Goal: Register for event/course

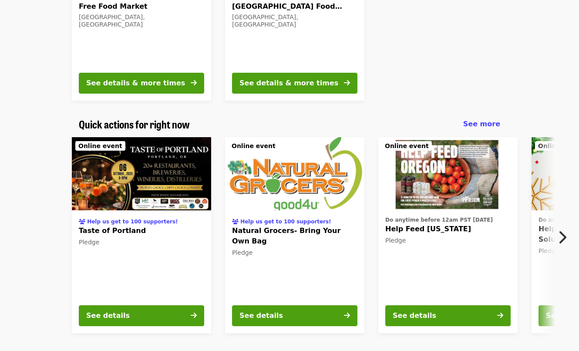
scroll to position [429, 0]
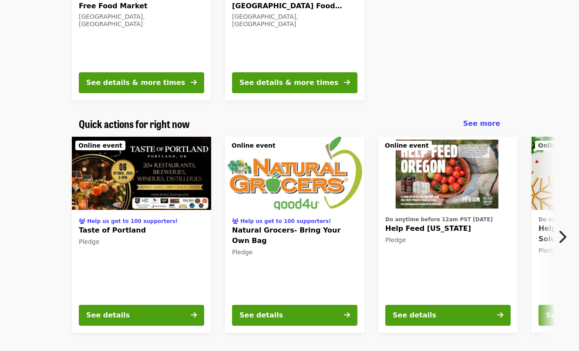
click at [423, 59] on div at bounding box center [458, 2] width 174 height 210
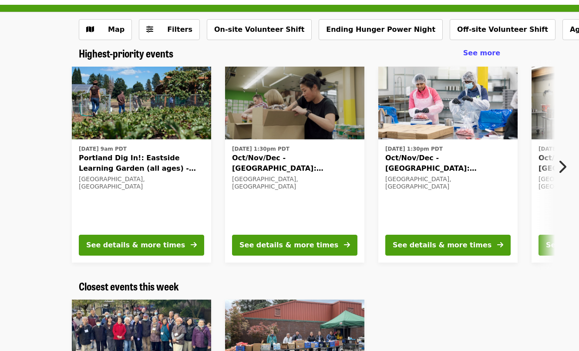
scroll to position [36, 0]
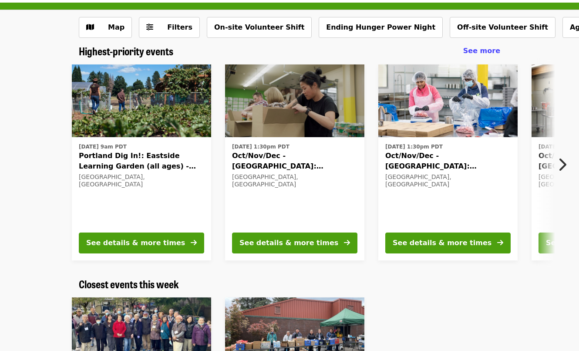
click at [562, 163] on icon "chevron-right icon" at bounding box center [561, 164] width 9 height 17
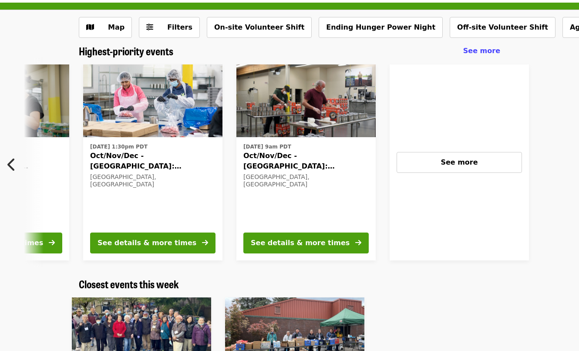
scroll to position [0, 382]
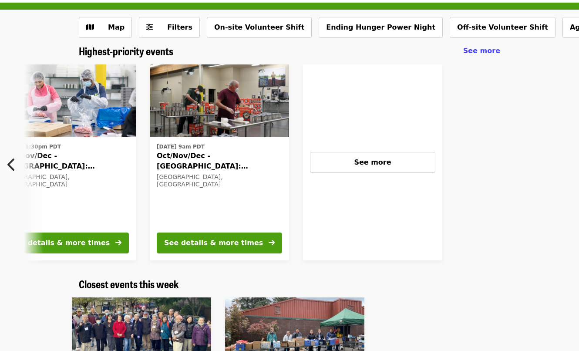
click at [12, 166] on icon "chevron-left icon" at bounding box center [11, 164] width 9 height 17
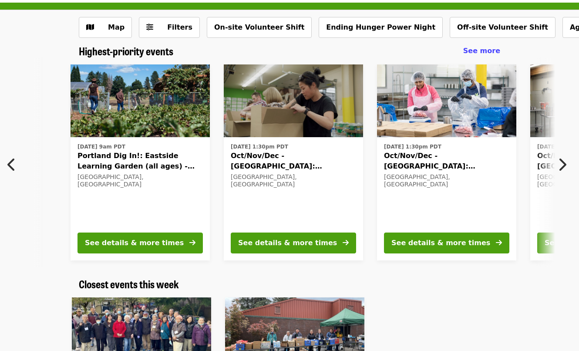
scroll to position [0, 0]
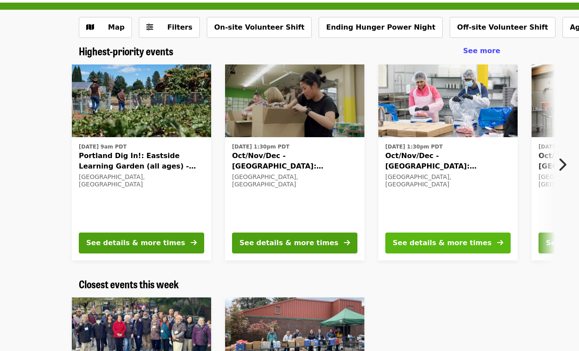
click at [493, 242] on button "See details & more times" at bounding box center [447, 242] width 125 height 21
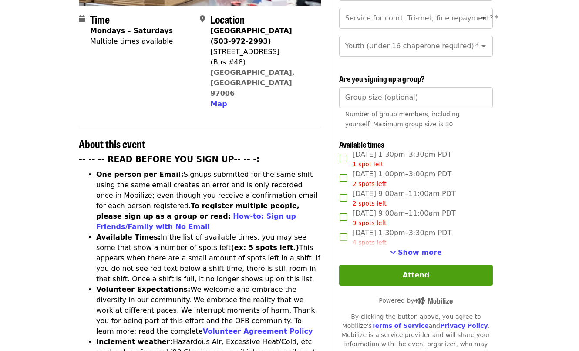
scroll to position [219, 0]
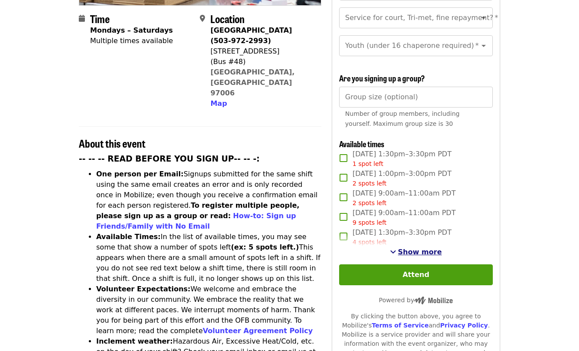
click at [408, 253] on span "Show more" at bounding box center [420, 252] width 44 height 8
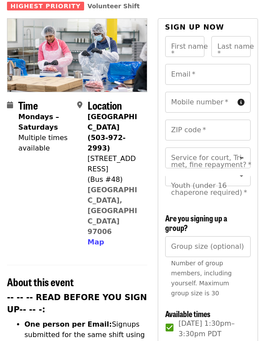
scroll to position [0, 0]
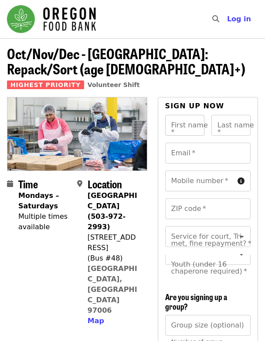
click at [181, 125] on input "First name   *" at bounding box center [184, 125] width 39 height 21
type input "*****"
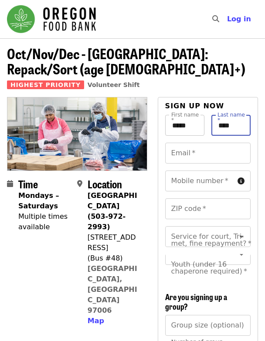
type input "****"
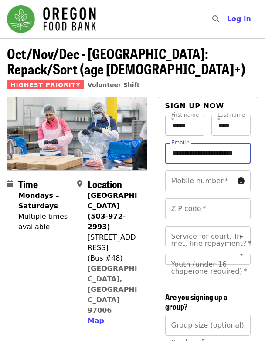
scroll to position [0, 10]
type input "**********"
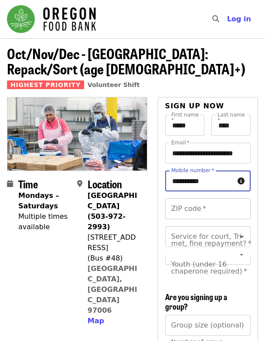
type input "**********"
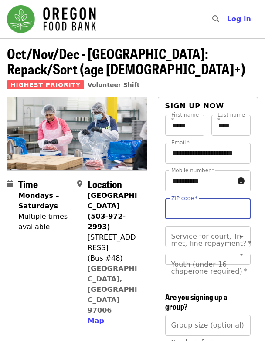
click at [201, 215] on input "ZIP code   *" at bounding box center [207, 208] width 85 height 21
type input "*****"
click at [200, 232] on div "Service for court, Tri-met, fine repayment?   * Service for court, Tri-met, fin…" at bounding box center [207, 236] width 85 height 21
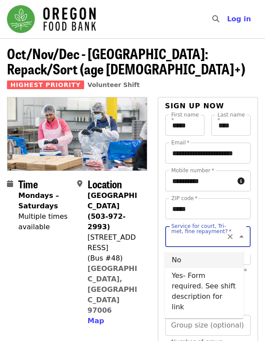
click at [187, 260] on li "No" at bounding box center [204, 260] width 79 height 16
type input "**"
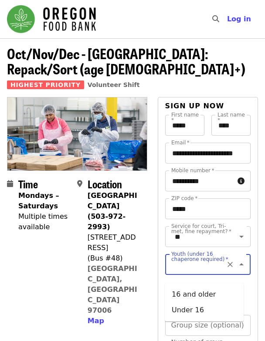
click at [201, 269] on div "Youth (under 16 chaperone required)   * Youth (under 16 chaperone required) *" at bounding box center [207, 264] width 85 height 21
click at [196, 298] on li "16 and older" at bounding box center [204, 295] width 79 height 16
type input "**********"
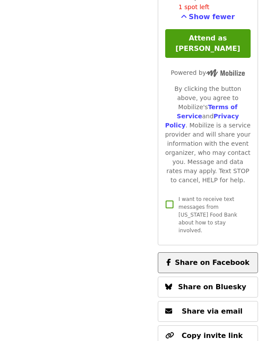
scroll to position [1409, 0]
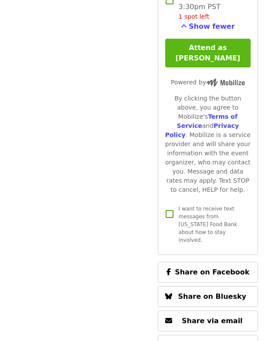
click at [215, 67] on button "Attend as [PERSON_NAME]" at bounding box center [207, 53] width 85 height 29
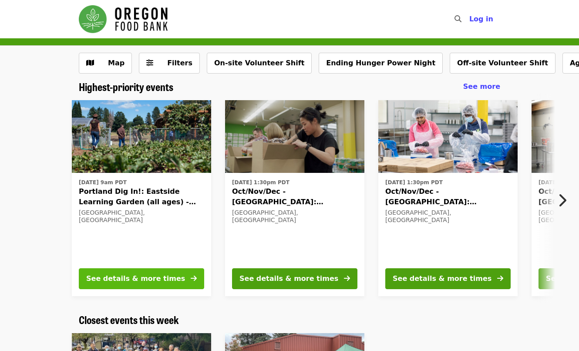
click at [169, 278] on button "See details & more times" at bounding box center [141, 278] width 125 height 21
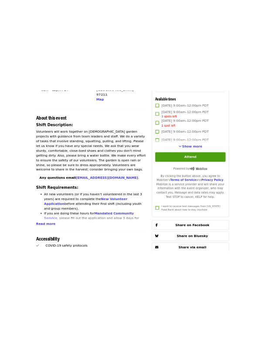
scroll to position [257, 0]
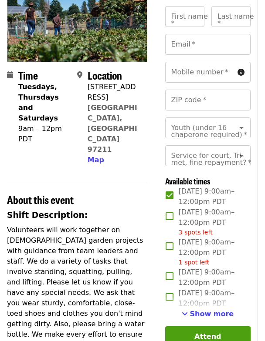
scroll to position [140, 0]
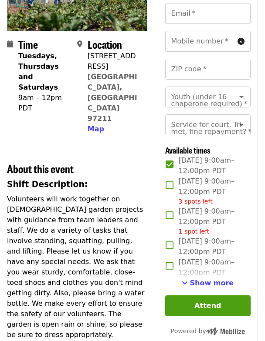
click at [208, 302] on div "First name   * First name * Last name   * Last name * Email   * Email * Mobile …" at bounding box center [207, 234] width 85 height 518
click at [209, 287] on span "Show more" at bounding box center [211, 283] width 44 height 8
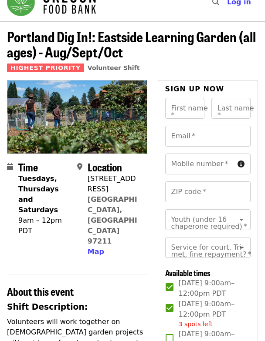
scroll to position [0, 0]
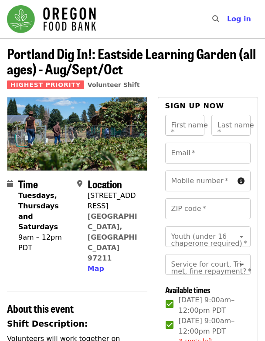
click at [188, 128] on input "First name   *" at bounding box center [184, 125] width 39 height 21
type input "*****"
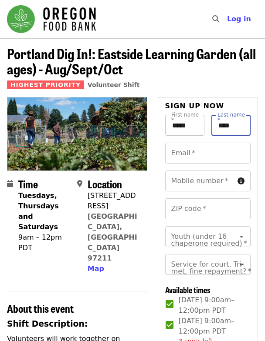
type input "****"
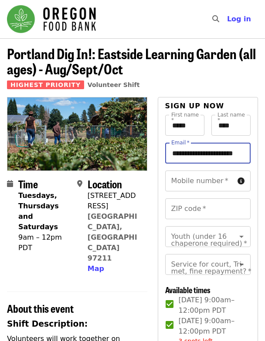
scroll to position [0, 10]
type input "**********"
click at [198, 183] on input "Mobile number   *" at bounding box center [199, 181] width 69 height 21
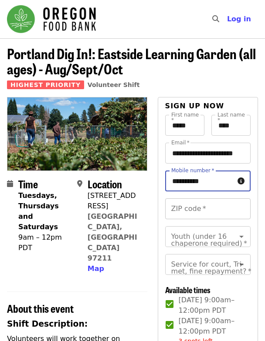
type input "**********"
click at [186, 208] on input "ZIP code   *" at bounding box center [207, 208] width 85 height 21
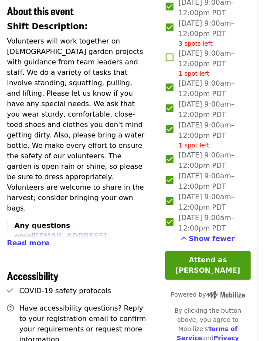
scroll to position [307, 0]
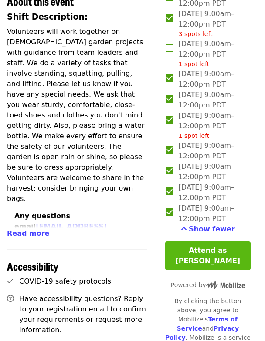
type input "*****"
click at [206, 270] on button "Attend as [PERSON_NAME]" at bounding box center [207, 256] width 85 height 29
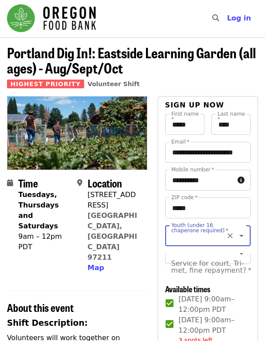
scroll to position [2, 0]
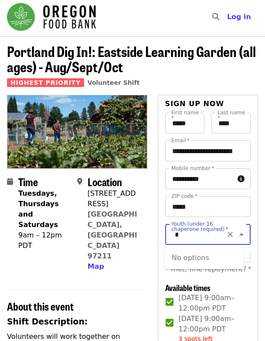
type input "*"
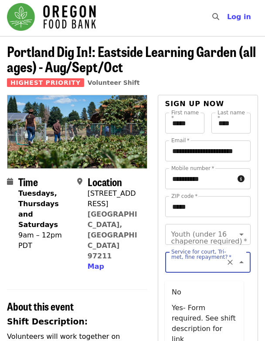
click at [190, 259] on div "Service for court, Tri-met, fine repayment?   * Service for court, Tri-met, fin…" at bounding box center [207, 262] width 85 height 21
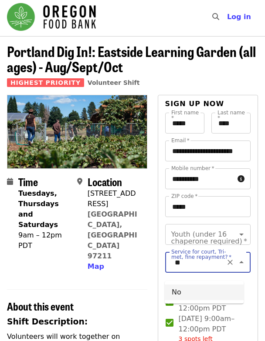
click at [174, 295] on li "No" at bounding box center [204, 293] width 79 height 16
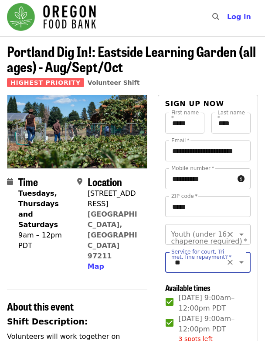
type input "**"
click at [200, 235] on div "Youth (under 16 chaperone required)   * Youth (under 16 chaperone required) *" at bounding box center [207, 234] width 85 height 21
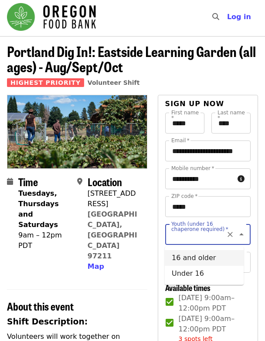
click at [193, 262] on li "16 and older" at bounding box center [204, 258] width 79 height 16
type input "**********"
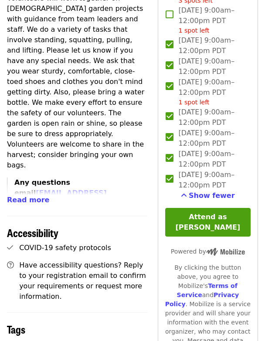
scroll to position [338, 0]
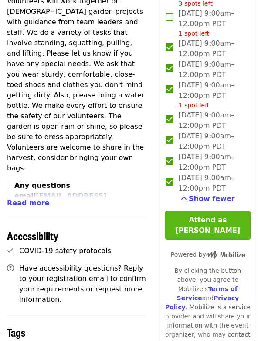
click at [208, 238] on button "Attend as [PERSON_NAME]" at bounding box center [207, 225] width 85 height 29
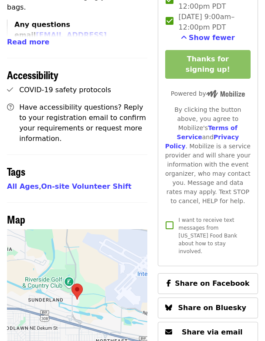
click at [178, 128] on div "By clicking the button above, you agree to Mobilize's Terms of Service and Priv…" at bounding box center [207, 155] width 85 height 101
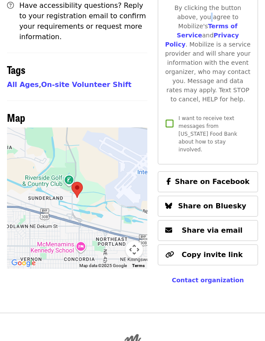
scroll to position [619, 0]
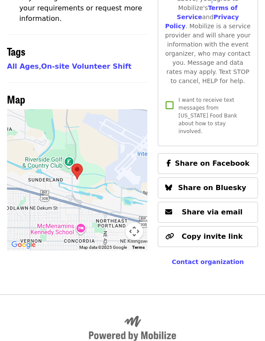
click at [84, 160] on img at bounding box center [77, 171] width 18 height 23
click at [76, 160] on img at bounding box center [77, 171] width 18 height 23
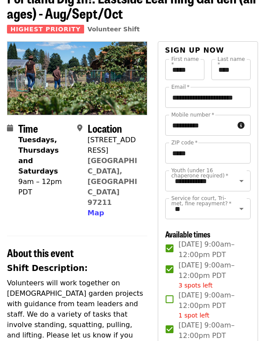
scroll to position [39, 0]
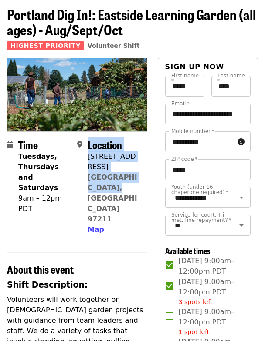
drag, startPoint x: 85, startPoint y: 156, endPoint x: 107, endPoint y: 176, distance: 29.3
click at [107, 176] on div "Location [STREET_ADDRESS][PERSON_NAME] Map" at bounding box center [108, 187] width 63 height 96
drag, startPoint x: 107, startPoint y: 176, endPoint x: 111, endPoint y: 180, distance: 6.2
click at [111, 180] on div "[STREET_ADDRESS][PERSON_NAME] Map" at bounding box center [113, 193] width 53 height 84
click at [110, 179] on div "[STREET_ADDRESS][PERSON_NAME] Map" at bounding box center [113, 193] width 53 height 84
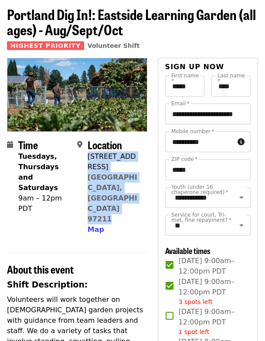
drag, startPoint x: 110, startPoint y: 179, endPoint x: 89, endPoint y: 158, distance: 29.5
click at [89, 158] on div "[STREET_ADDRESS][PERSON_NAME] Map" at bounding box center [113, 193] width 53 height 84
click at [96, 225] on span "Map" at bounding box center [95, 229] width 17 height 8
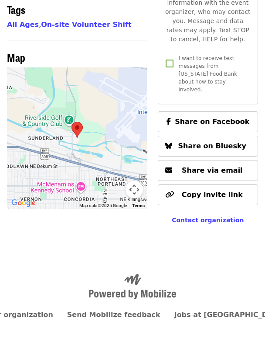
scroll to position [663, 0]
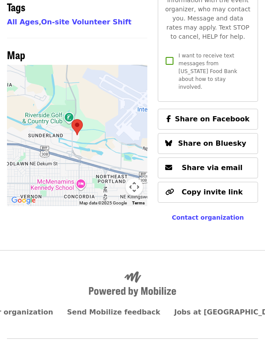
click at [86, 126] on div at bounding box center [77, 135] width 140 height 141
click at [136, 178] on button "Map camera controls" at bounding box center [133, 186] width 17 height 17
click at [112, 178] on button "Zoom out" at bounding box center [112, 186] width 17 height 17
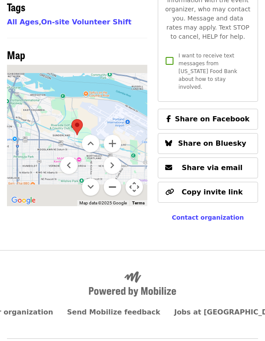
click at [112, 178] on button "Zoom out" at bounding box center [112, 186] width 17 height 17
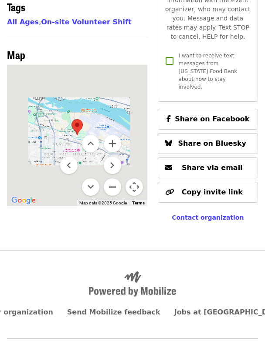
click at [112, 178] on button "Zoom out" at bounding box center [112, 186] width 17 height 17
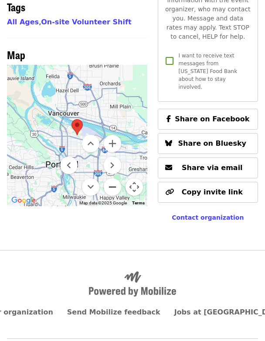
click at [112, 178] on button "Zoom out" at bounding box center [112, 186] width 17 height 17
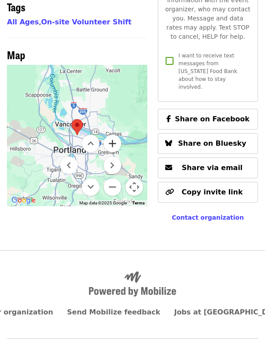
click at [111, 135] on button "Zoom in" at bounding box center [112, 143] width 17 height 17
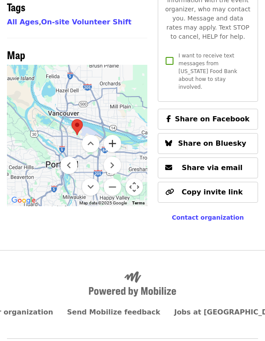
click at [111, 135] on button "Zoom in" at bounding box center [112, 143] width 17 height 17
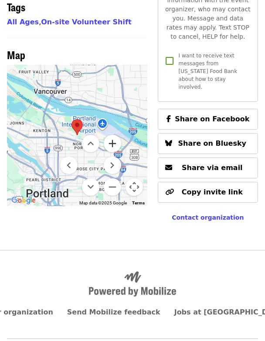
click at [111, 135] on button "Zoom in" at bounding box center [112, 143] width 17 height 17
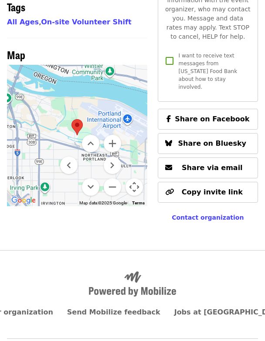
click at [132, 178] on button "Map camera controls" at bounding box center [133, 186] width 17 height 17
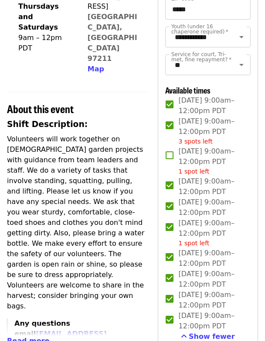
scroll to position [208, 0]
